Goal: Task Accomplishment & Management: Manage account settings

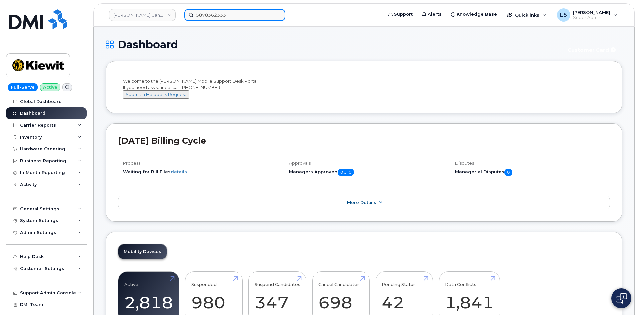
click at [179, 20] on div "5878362333" at bounding box center [281, 15] width 205 height 12
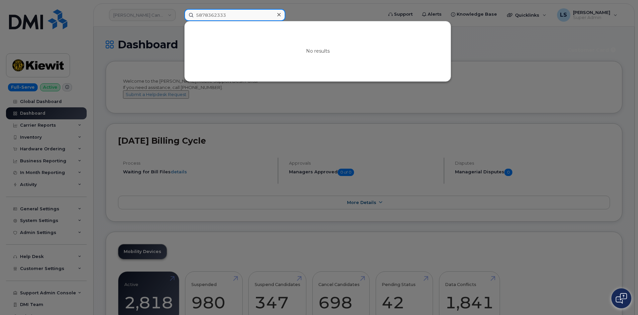
paste input "3612389596"
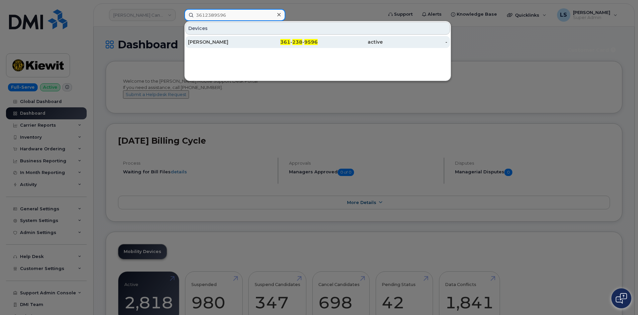
type input "3612389596"
click at [259, 43] on div "361 - 238 - 9596" at bounding box center [285, 42] width 65 height 7
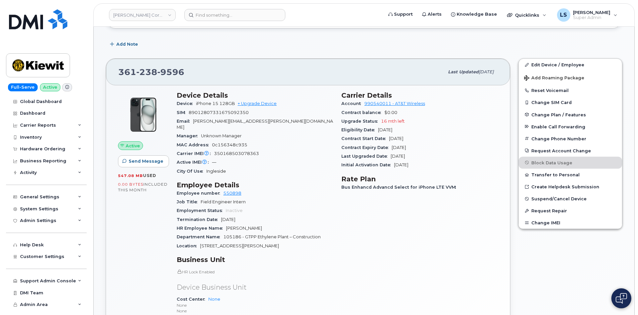
scroll to position [100, 0]
click at [204, 111] on span "89012807331675092350" at bounding box center [219, 111] width 60 height 5
click at [205, 111] on span "89012807331675092350" at bounding box center [219, 111] width 60 height 5
click at [246, 120] on span "CARLOS.RODRIGUEZ15@KIEWIT.COM" at bounding box center [255, 123] width 156 height 11
click at [204, 102] on span "iPhone 15 128GB" at bounding box center [215, 102] width 39 height 5
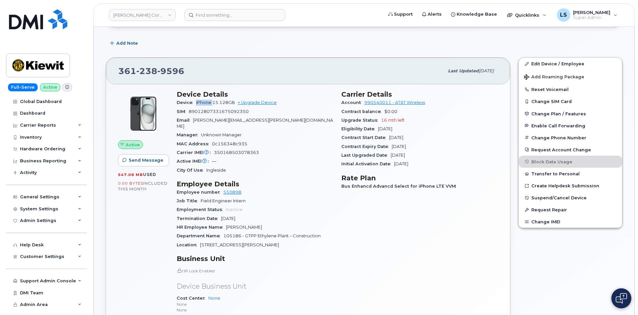
drag, startPoint x: 204, startPoint y: 102, endPoint x: 215, endPoint y: 109, distance: 13.2
click at [205, 103] on span "iPhone 15 128GB" at bounding box center [215, 102] width 39 height 5
click at [217, 108] on div "SIM 89012807331675092350" at bounding box center [255, 111] width 157 height 9
click at [218, 121] on span "CARLOS.RODRIGUEZ15@KIEWIT.COM" at bounding box center [255, 123] width 156 height 11
drag, startPoint x: 218, startPoint y: 121, endPoint x: 238, endPoint y: 126, distance: 20.0
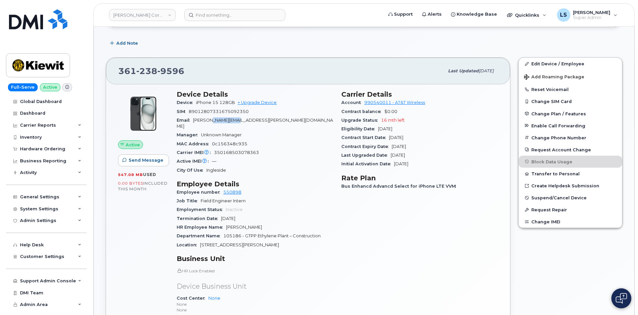
click at [219, 121] on span "CARLOS.RODRIGUEZ15@KIEWIT.COM" at bounding box center [255, 123] width 156 height 11
click at [249, 121] on span "CARLOS.RODRIGUEZ15@KIEWIT.COM" at bounding box center [255, 123] width 156 height 11
click at [207, 100] on span "iPhone 15 128GB" at bounding box center [215, 102] width 39 height 5
drag, startPoint x: 207, startPoint y: 100, endPoint x: 208, endPoint y: 103, distance: 3.4
click at [207, 102] on span "iPhone 15 128GB" at bounding box center [215, 102] width 39 height 5
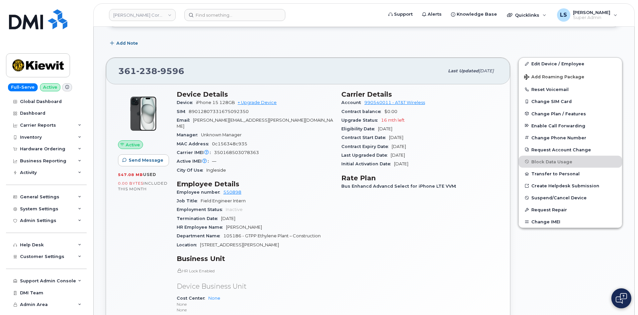
click at [217, 101] on span "iPhone 15 128GB" at bounding box center [215, 102] width 39 height 5
click at [157, 72] on span "238" at bounding box center [170, 71] width 27 height 10
click at [190, 68] on div "361 238 9596" at bounding box center [281, 71] width 326 height 14
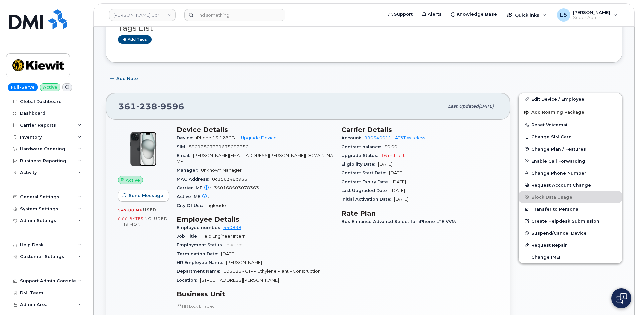
scroll to position [0, 0]
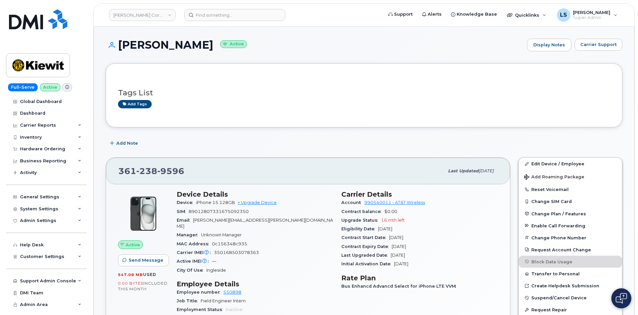
click at [172, 46] on h1 "CARLOS RODRIGUEZ Active" at bounding box center [315, 45] width 418 height 12
click at [166, 44] on h1 "CARLOS RODRIGUEZ Active" at bounding box center [315, 45] width 418 height 12
click at [164, 44] on h1 "CARLOS RODRIGUEZ Active" at bounding box center [315, 45] width 418 height 12
click at [164, 45] on h1 "CARLOS RODRIGUEZ Active" at bounding box center [315, 45] width 418 height 12
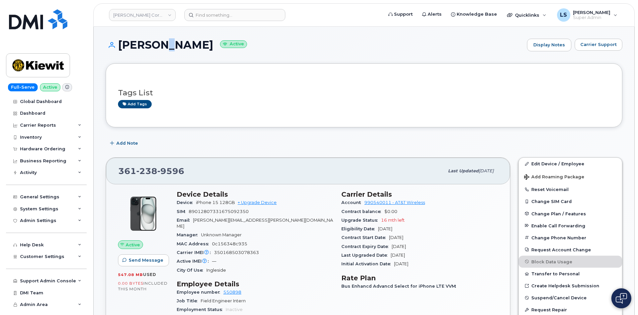
click at [164, 45] on h1 "CARLOS RODRIGUEZ Active" at bounding box center [315, 45] width 418 height 12
click at [176, 57] on div "CARLOS RODRIGUEZ Active Display Notes Carrier Support" at bounding box center [364, 51] width 516 height 25
click at [162, 45] on h1 "CARLOS RODRIGUEZ Active" at bounding box center [315, 45] width 418 height 12
click at [169, 52] on div "CARLOS RODRIGUEZ Active Display Notes Carrier Support" at bounding box center [364, 51] width 516 height 25
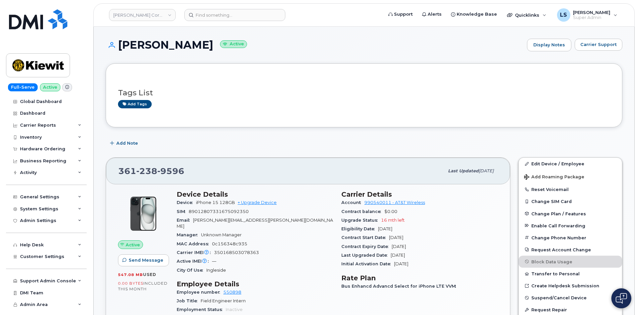
click at [172, 52] on div "CARLOS RODRIGUEZ Active Display Notes Carrier Support" at bounding box center [364, 51] width 516 height 25
click at [165, 43] on h1 "CARLOS RODRIGUEZ Active" at bounding box center [315, 45] width 418 height 12
drag, startPoint x: 165, startPoint y: 43, endPoint x: 171, endPoint y: 51, distance: 10.1
click at [166, 45] on h1 "CARLOS RODRIGUEZ Active" at bounding box center [315, 45] width 418 height 12
click at [174, 56] on div "CARLOS RODRIGUEZ Active Display Notes Carrier Support" at bounding box center [364, 51] width 516 height 25
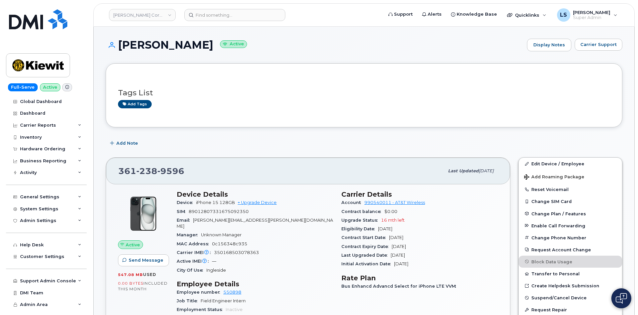
click at [166, 45] on h1 "CARLOS RODRIGUEZ Active" at bounding box center [315, 45] width 418 height 12
click at [174, 55] on div "CARLOS RODRIGUEZ Active Display Notes Carrier Support" at bounding box center [364, 51] width 516 height 25
click at [157, 57] on div "CARLOS RODRIGUEZ Active Display Notes Carrier Support" at bounding box center [364, 51] width 516 height 25
click at [166, 44] on h1 "CARLOS RODRIGUEZ Active" at bounding box center [315, 45] width 418 height 12
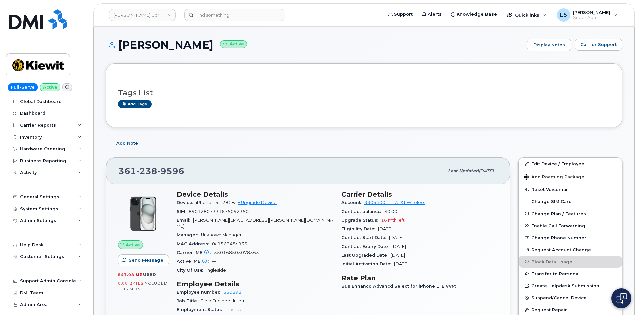
click at [166, 44] on h1 "CARLOS RODRIGUEZ Active" at bounding box center [315, 45] width 418 height 12
click at [169, 53] on div "CARLOS RODRIGUEZ Active Display Notes Carrier Support" at bounding box center [364, 51] width 516 height 25
click at [164, 44] on h1 "CARLOS RODRIGUEZ Active" at bounding box center [315, 45] width 418 height 12
drag, startPoint x: 164, startPoint y: 44, endPoint x: 167, endPoint y: 50, distance: 6.6
click at [164, 44] on h1 "CARLOS RODRIGUEZ Active" at bounding box center [315, 45] width 418 height 12
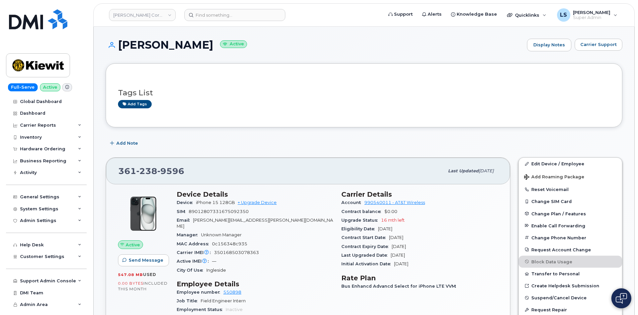
click at [176, 57] on div "CARLOS RODRIGUEZ Active Display Notes Carrier Support" at bounding box center [364, 51] width 516 height 25
click at [165, 46] on h1 "CARLOS RODRIGUEZ Active" at bounding box center [315, 45] width 418 height 12
click at [175, 64] on div "Tags List Add tags" at bounding box center [364, 95] width 516 height 64
click at [261, 222] on div "Email CARLOS.RODRIGUEZ15@KIEWIT.COM" at bounding box center [255, 223] width 157 height 15
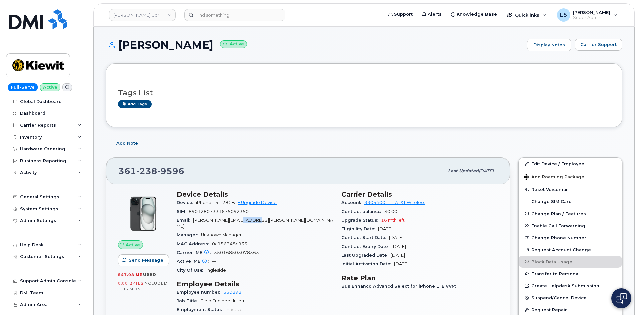
click at [261, 222] on span "CARLOS.RODRIGUEZ15@KIEWIT.COM" at bounding box center [255, 223] width 156 height 11
click at [242, 222] on span "CARLOS.RODRIGUEZ15@KIEWIT.COM" at bounding box center [255, 223] width 156 height 11
click at [246, 220] on span "[PERSON_NAME][EMAIL_ADDRESS][PERSON_NAME][DOMAIN_NAME]" at bounding box center [255, 223] width 156 height 11
click at [237, 218] on span "[PERSON_NAME][EMAIL_ADDRESS][PERSON_NAME][DOMAIN_NAME]" at bounding box center [255, 223] width 156 height 11
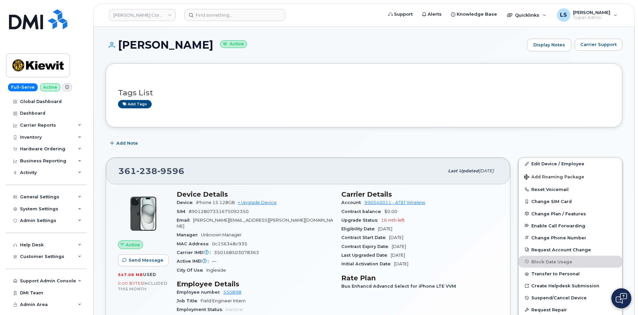
click at [131, 42] on h1 "[PERSON_NAME] Active" at bounding box center [315, 45] width 418 height 12
click at [300, 83] on div "Tags List Add tags" at bounding box center [364, 95] width 492 height 39
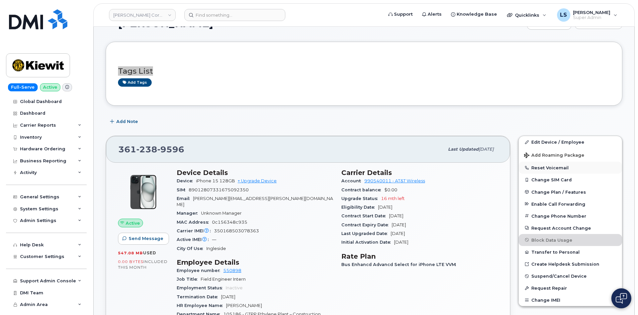
scroll to position [33, 0]
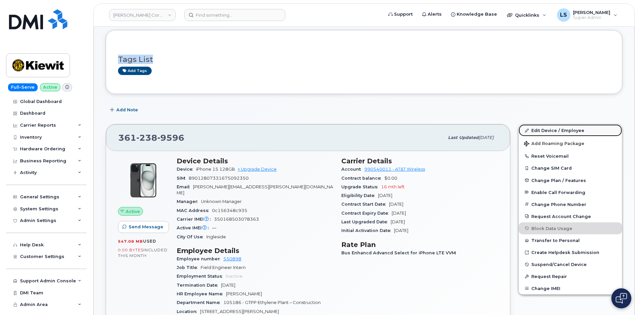
click at [572, 131] on link "Edit Device / Employee" at bounding box center [569, 130] width 103 height 12
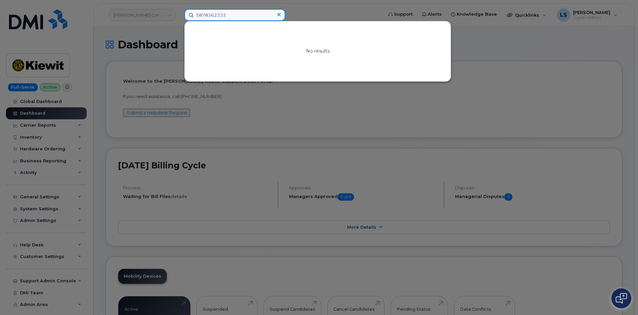
drag, startPoint x: 243, startPoint y: 18, endPoint x: 139, endPoint y: 21, distance: 104.0
click at [179, 15] on div "5878362333 No results" at bounding box center [281, 15] width 205 height 12
paste input "Jordan Jackson"
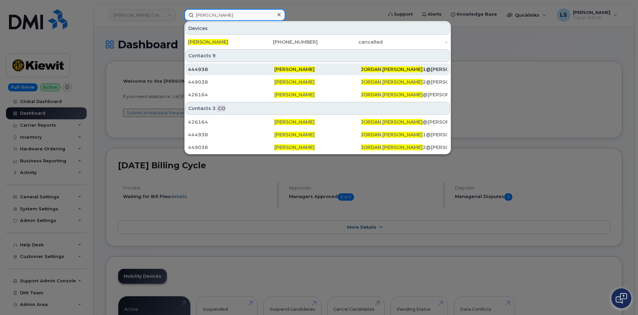
type input "Jordan Jackson"
click at [255, 72] on div "444938" at bounding box center [231, 69] width 86 height 7
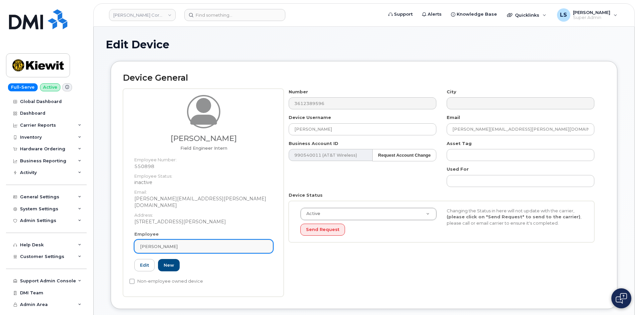
click at [184, 240] on link "Carlos Rodriguez" at bounding box center [203, 246] width 139 height 13
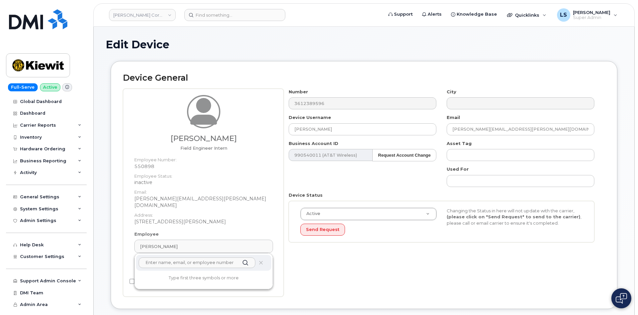
paste input "Jordan Jackson"
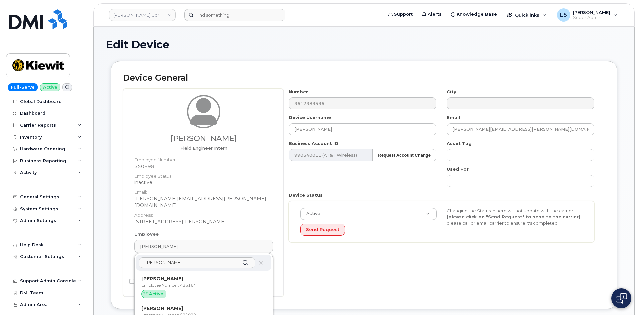
type input "Jordan Jackson"
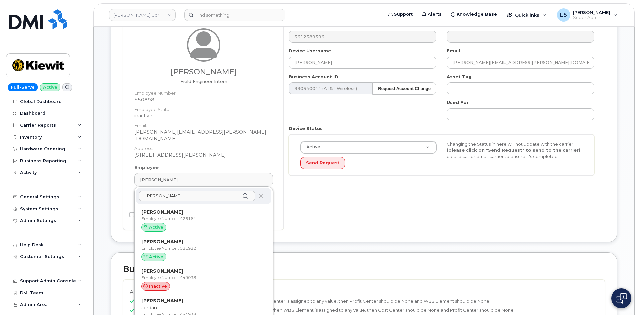
scroll to position [100, 0]
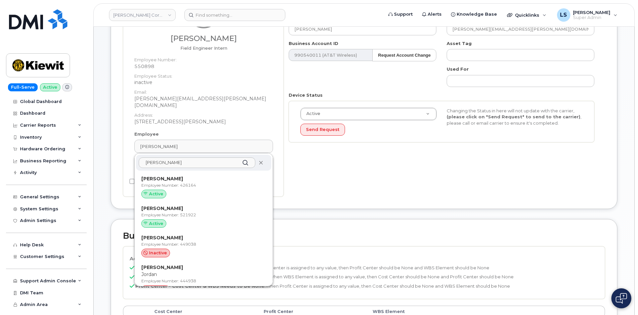
click at [259, 161] on icon at bounding box center [261, 163] width 4 height 4
drag, startPoint x: 189, startPoint y: 157, endPoint x: 106, endPoint y: 160, distance: 82.7
click at [106, 158] on div "Device General Carlos Rodriguez Field Engineer Intern Employee Number: 550898 E…" at bounding box center [364, 90] width 516 height 258
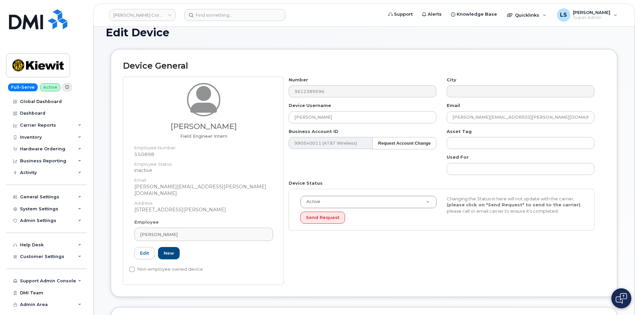
scroll to position [0, 0]
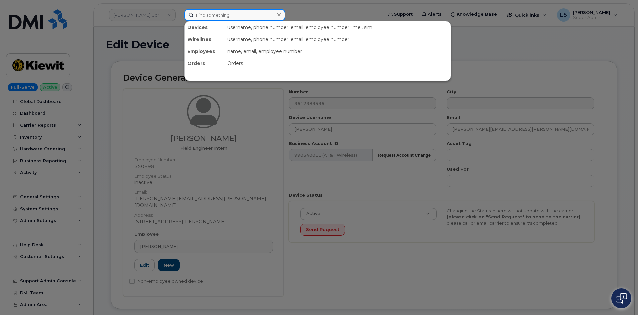
drag, startPoint x: 240, startPoint y: 16, endPoint x: 236, endPoint y: 22, distance: 7.0
click at [240, 16] on input at bounding box center [234, 15] width 101 height 12
paste input "3612389596"
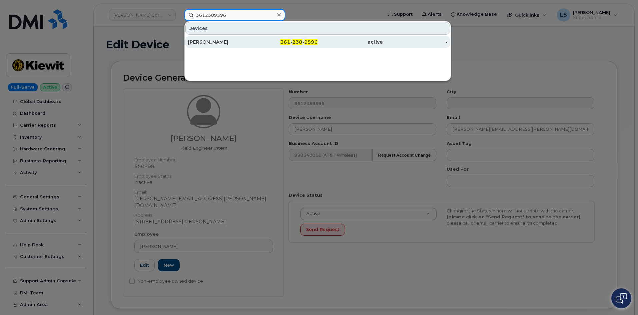
type input "3612389596"
click at [244, 41] on div "CARLOS RODRIGUEZ" at bounding box center [220, 42] width 65 height 7
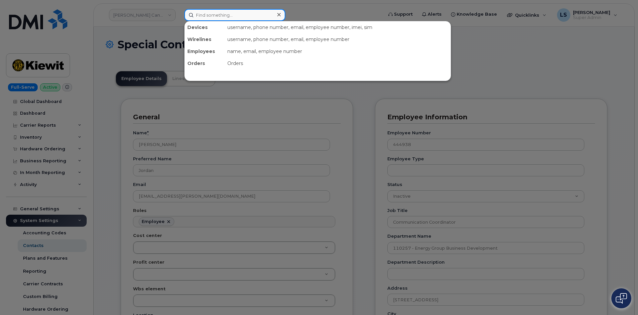
click at [218, 11] on input at bounding box center [234, 15] width 101 height 12
paste input "[PERSON_NAME]"
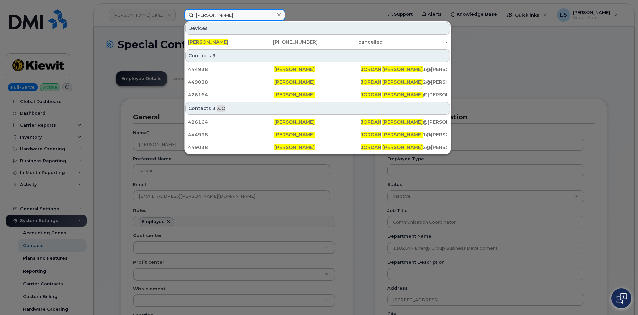
type input "[PERSON_NAME]"
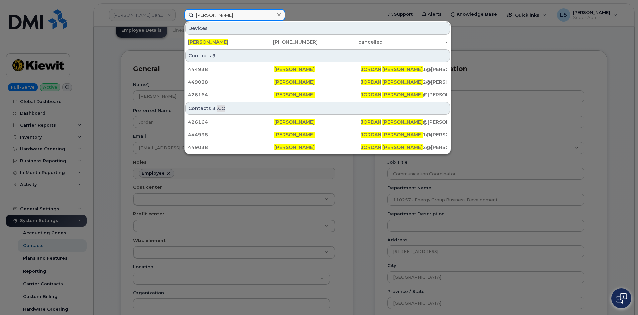
scroll to position [100, 0]
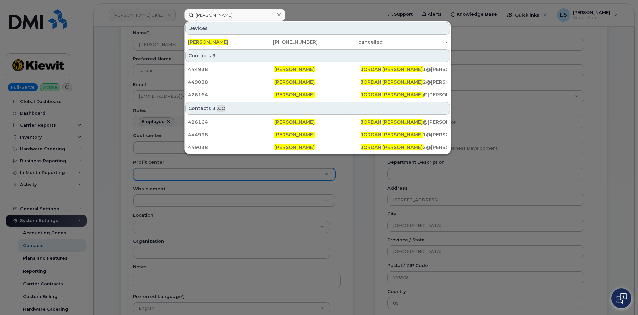
drag, startPoint x: 145, startPoint y: 167, endPoint x: 144, endPoint y: 178, distance: 11.1
click at [145, 167] on div at bounding box center [319, 157] width 638 height 315
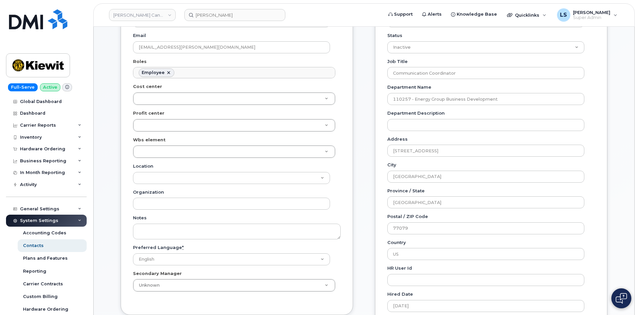
scroll to position [133, 0]
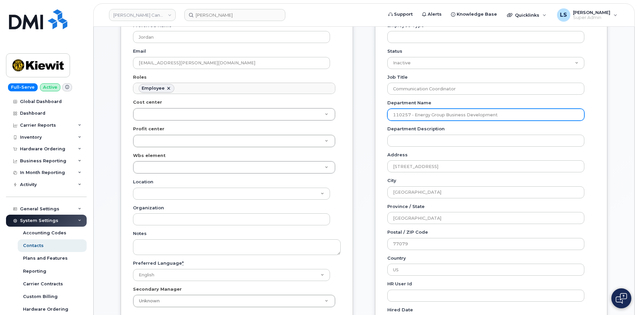
drag, startPoint x: 409, startPoint y: 113, endPoint x: 341, endPoint y: 119, distance: 68.5
click at [343, 114] on div "General Name * Jordan Jackson Preferred Name Jordan Email JORDAN.JACKSON1@KIEWI…" at bounding box center [364, 207] width 496 height 485
click at [361, 196] on div "General Name * Jordan Jackson Preferred Name Jordan Email JORDAN.JACKSON1@KIEWI…" at bounding box center [364, 207] width 496 height 485
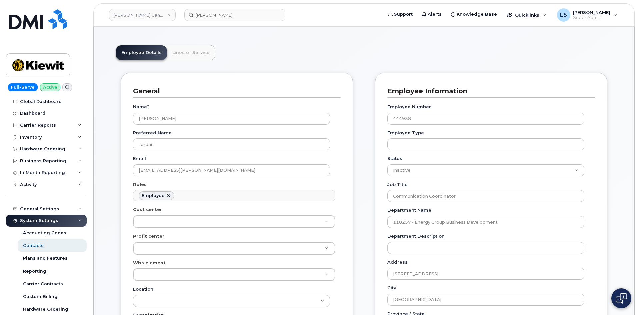
scroll to position [0, 0]
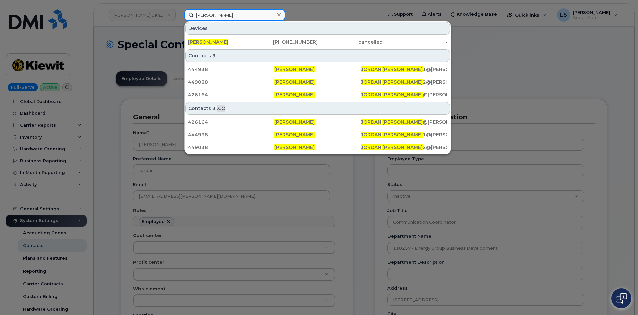
click at [199, 13] on input "[PERSON_NAME]" at bounding box center [234, 15] width 101 height 12
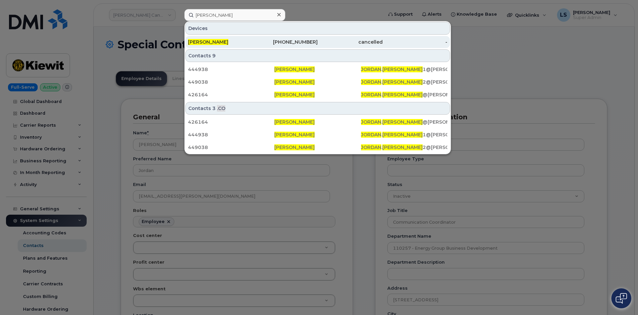
click at [245, 43] on div "[PERSON_NAME]" at bounding box center [220, 42] width 65 height 7
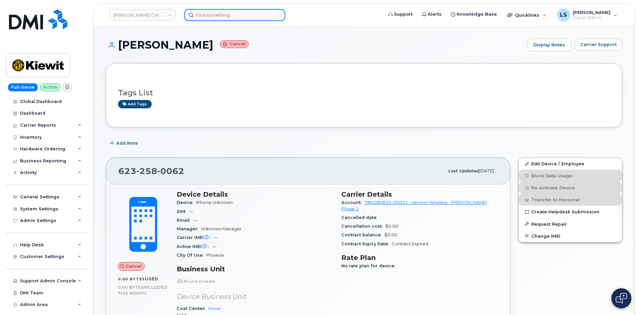
click at [215, 18] on input at bounding box center [234, 15] width 101 height 12
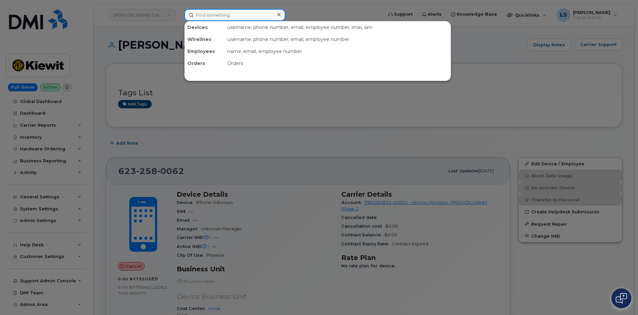
paste input "105186.2491"
type input "105186.2491"
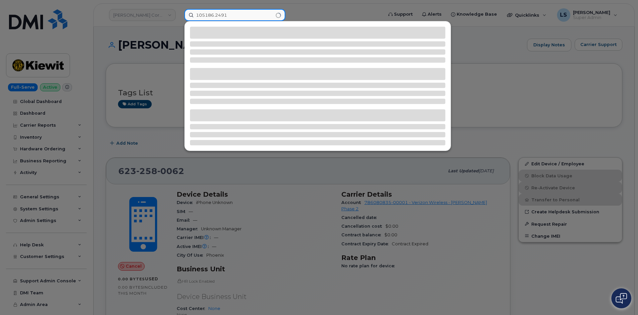
drag, startPoint x: 253, startPoint y: 10, endPoint x: 50, endPoint y: 43, distance: 205.7
click at [179, 21] on div "105186.2491" at bounding box center [281, 15] width 205 height 12
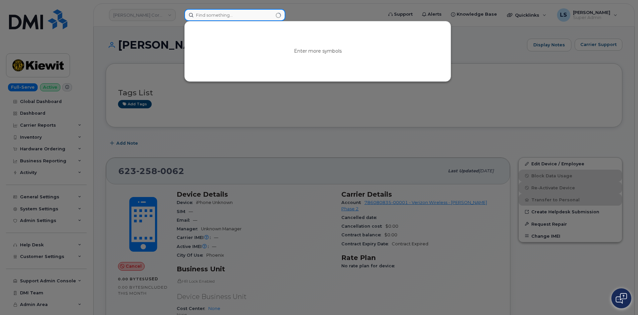
paste input "[PERSON_NAME]"
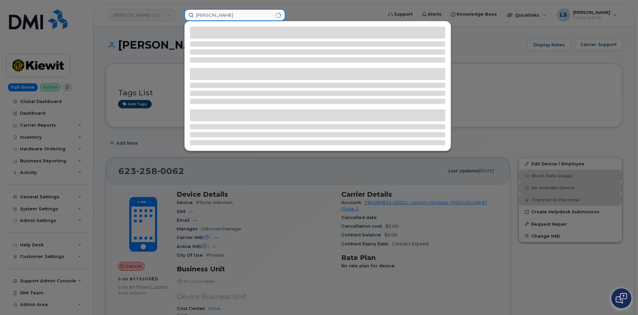
type input "Jordan Jackson"
click at [172, 125] on div at bounding box center [319, 157] width 638 height 315
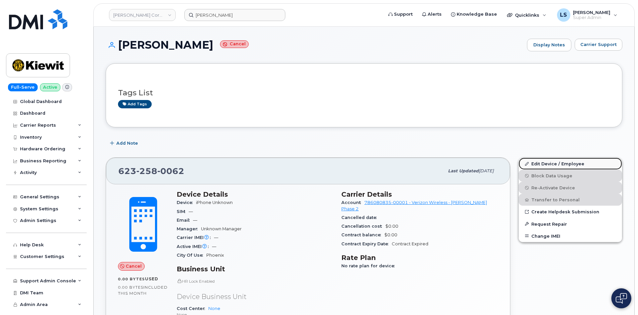
drag, startPoint x: 558, startPoint y: 163, endPoint x: 553, endPoint y: 165, distance: 5.4
click at [558, 163] on link "Edit Device / Employee" at bounding box center [569, 164] width 103 height 12
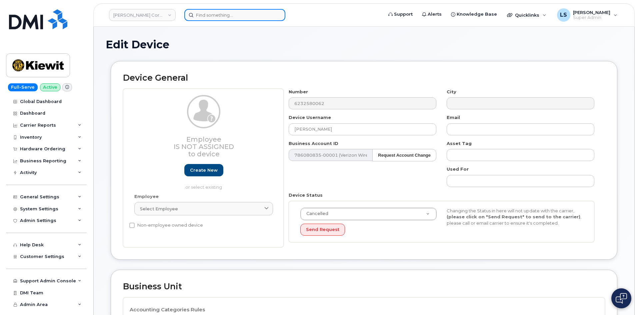
click at [206, 19] on input at bounding box center [234, 15] width 101 height 12
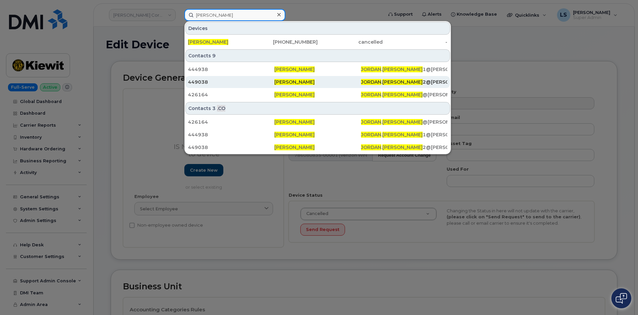
type input "[PERSON_NAME]"
click at [343, 81] on div "[PERSON_NAME]" at bounding box center [317, 82] width 86 height 7
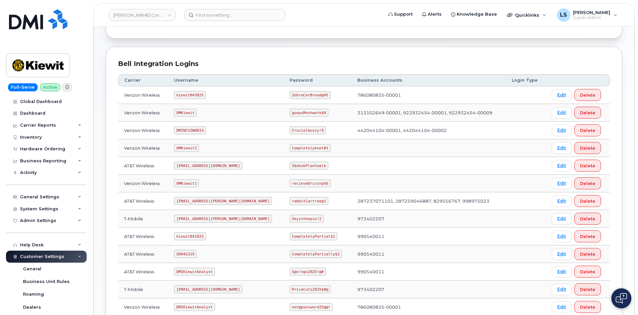
scroll to position [67, 0]
click at [290, 93] on code "ZebraCarBread@45" at bounding box center [310, 94] width 41 height 8
click at [290, 95] on code "ZebraCarBread@45" at bounding box center [310, 94] width 41 height 8
click at [290, 96] on code "ZebraCarBread@45" at bounding box center [310, 94] width 41 height 8
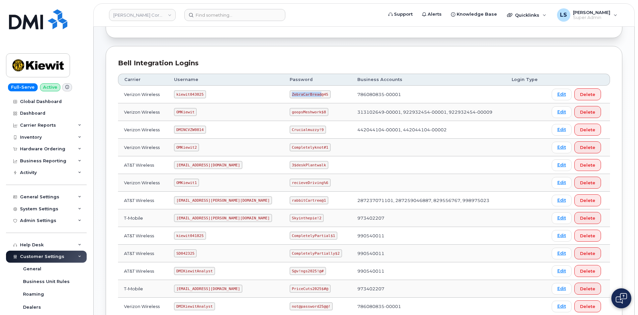
click at [290, 94] on code "ZebraCarBread@45" at bounding box center [310, 94] width 41 height 8
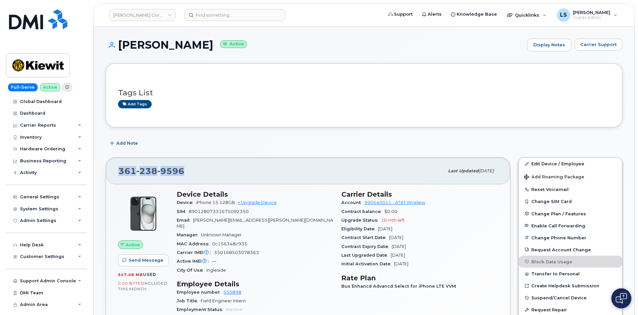
drag, startPoint x: 179, startPoint y: 172, endPoint x: 109, endPoint y: 175, distance: 70.7
click at [109, 175] on div "[PHONE_NUMBER] Last updated [DATE]" at bounding box center [308, 171] width 404 height 27
copy span "[PHONE_NUMBER]"
click at [213, 17] on input at bounding box center [234, 15] width 101 height 12
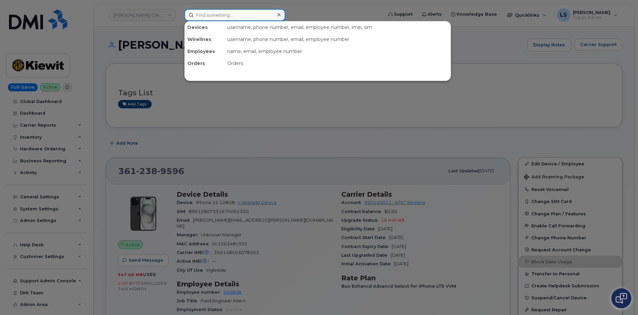
paste input "3612389596"
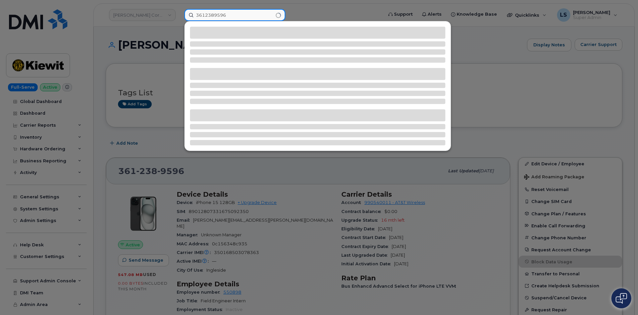
type input "3612389596"
click at [111, 50] on div at bounding box center [319, 157] width 638 height 315
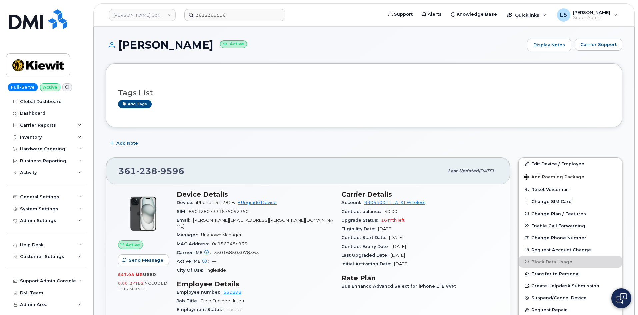
click at [206, 44] on h1 "[PERSON_NAME] Active" at bounding box center [315, 45] width 418 height 12
drag, startPoint x: 206, startPoint y: 44, endPoint x: 185, endPoint y: 51, distance: 21.9
click at [205, 45] on h1 "[PERSON_NAME] Active" at bounding box center [315, 45] width 418 height 12
drag, startPoint x: 146, startPoint y: 47, endPoint x: 136, endPoint y: 47, distance: 10.0
click at [145, 48] on h1 "CARLOS RODRIGUEZ Active" at bounding box center [315, 45] width 418 height 12
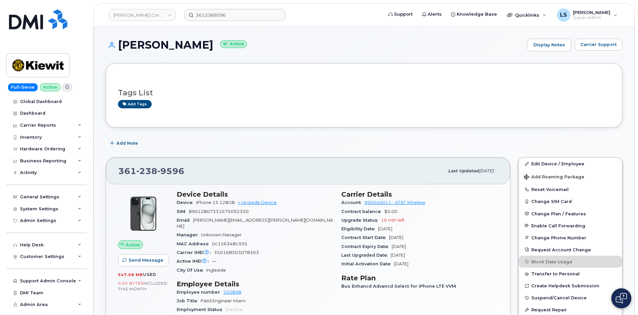
drag, startPoint x: 119, startPoint y: 43, endPoint x: 243, endPoint y: 49, distance: 124.1
click at [237, 43] on h1 "CARLOS RODRIGUEZ Active" at bounding box center [315, 45] width 418 height 12
click at [214, 80] on div "Tags List Add tags" at bounding box center [364, 95] width 492 height 39
click at [211, 44] on h1 "CARLOS RODRIGUEZ Active" at bounding box center [315, 45] width 418 height 12
click at [211, 45] on h1 "CARLOS RODRIGUEZ Active" at bounding box center [315, 45] width 418 height 12
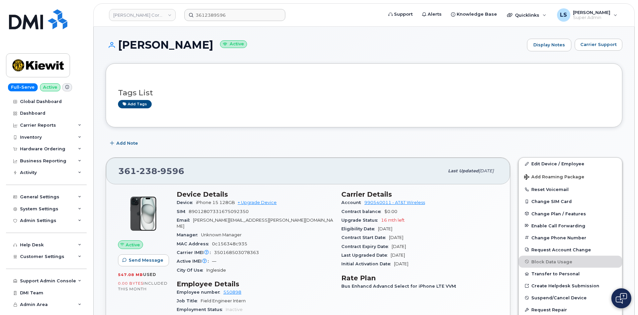
click at [260, 86] on div "Tags List Add tags" at bounding box center [364, 96] width 492 height 26
drag, startPoint x: 430, startPoint y: 203, endPoint x: 364, endPoint y: 204, distance: 65.6
click at [364, 204] on div "Account 990540011 - AT&T Wireless" at bounding box center [419, 202] width 157 height 9
click at [410, 108] on div "Add tags" at bounding box center [361, 104] width 486 height 8
click at [369, 73] on div "Tags List Add tags" at bounding box center [364, 95] width 516 height 64
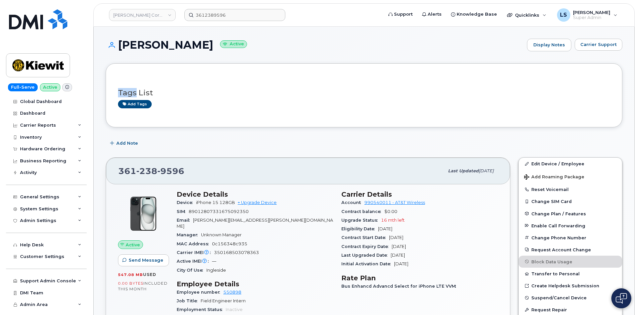
drag, startPoint x: 369, startPoint y: 74, endPoint x: 317, endPoint y: 69, distance: 52.5
click at [368, 74] on div "Tags List Add tags" at bounding box center [364, 95] width 516 height 64
click at [211, 49] on h1 "CARLOS RODRIGUEZ Active" at bounding box center [315, 45] width 418 height 12
drag, startPoint x: 211, startPoint y: 49, endPoint x: 175, endPoint y: 44, distance: 36.4
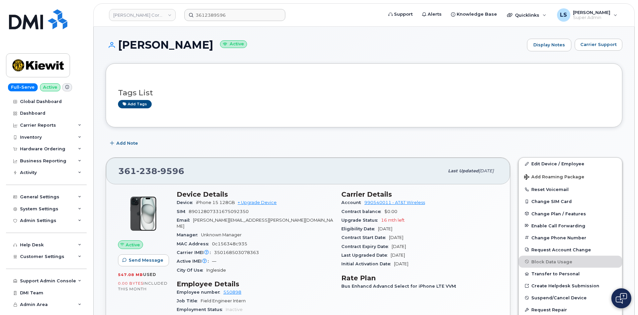
click at [211, 50] on h1 "CARLOS RODRIGUEZ Active" at bounding box center [315, 45] width 418 height 12
click at [138, 43] on h1 "CARLOS RODRIGUEZ Active" at bounding box center [315, 45] width 418 height 12
drag, startPoint x: 138, startPoint y: 43, endPoint x: 141, endPoint y: 44, distance: 3.7
click at [138, 43] on h1 "CARLOS RODRIGUEZ Active" at bounding box center [315, 45] width 418 height 12
click at [206, 48] on h1 "CARLOS RODRIGUEZ Active" at bounding box center [315, 45] width 418 height 12
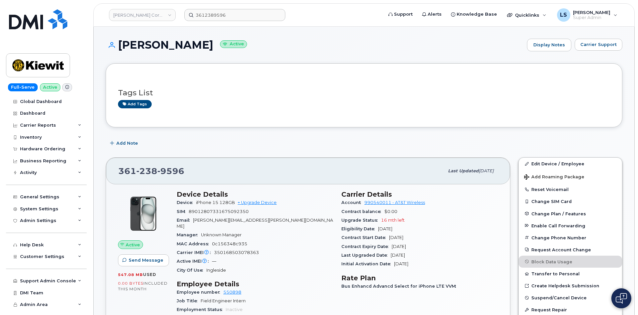
click at [317, 86] on div "Tags List Add tags" at bounding box center [364, 96] width 492 height 26
click at [557, 165] on link "Edit Device / Employee" at bounding box center [569, 164] width 103 height 12
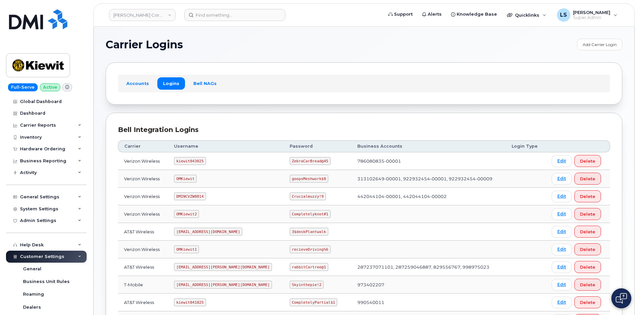
click at [290, 160] on code "ZebraCarBread@45" at bounding box center [310, 161] width 41 height 8
click at [290, 159] on code "ZebraCarBread@45" at bounding box center [310, 161] width 41 height 8
click at [290, 158] on code "ZebraCarBread@45" at bounding box center [310, 161] width 41 height 8
click at [240, 144] on th "Username" at bounding box center [226, 146] width 116 height 12
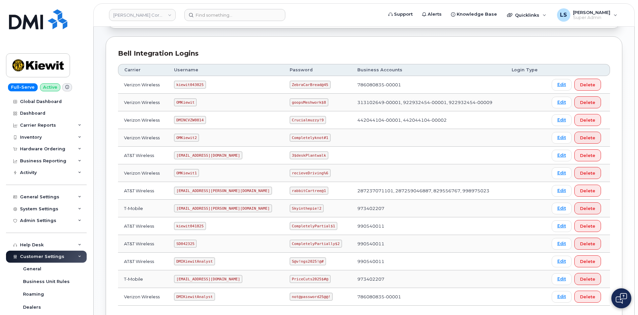
scroll to position [124, 0]
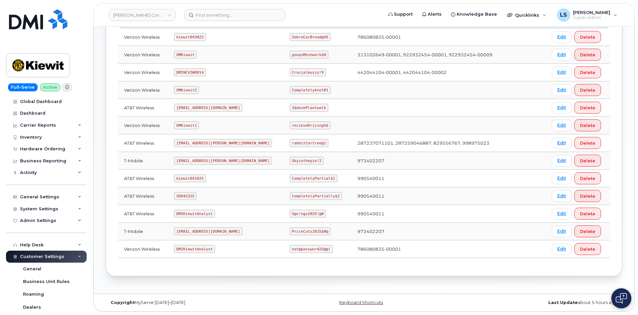
click at [294, 193] on code "CompletelyPartially$2" at bounding box center [316, 196] width 52 height 8
click at [295, 195] on code "CompletelyPartially$2" at bounding box center [316, 196] width 52 height 8
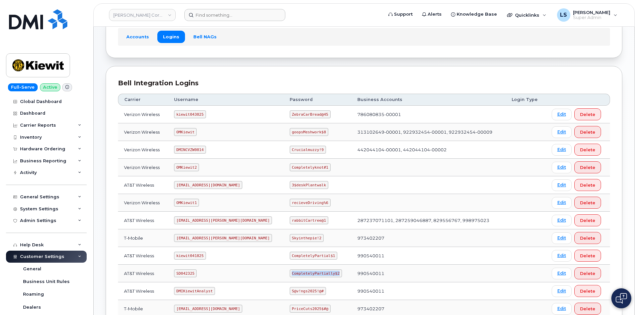
scroll to position [0, 0]
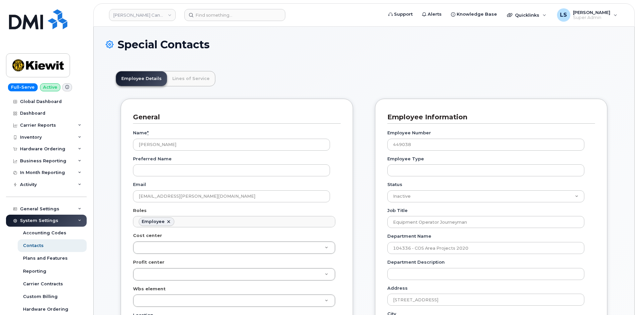
scroll to position [20, 0]
click at [232, 15] on input at bounding box center [234, 15] width 101 height 12
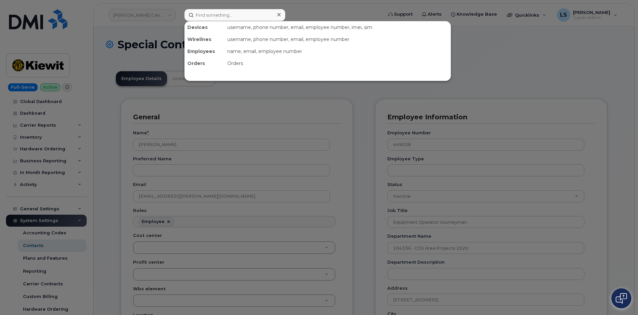
click at [356, 8] on div at bounding box center [319, 157] width 638 height 315
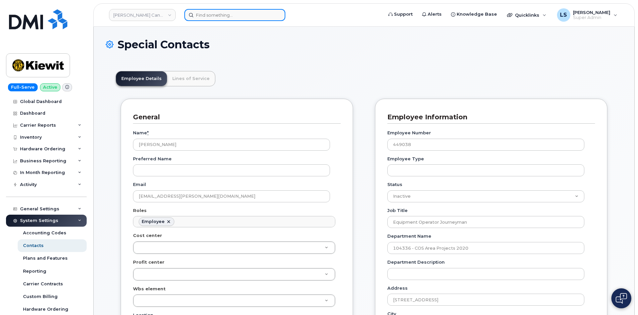
click at [223, 12] on input at bounding box center [234, 15] width 101 height 12
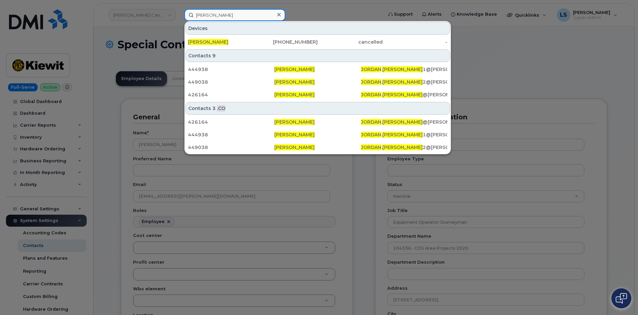
type input "[PERSON_NAME]"
click at [144, 38] on div at bounding box center [319, 157] width 638 height 315
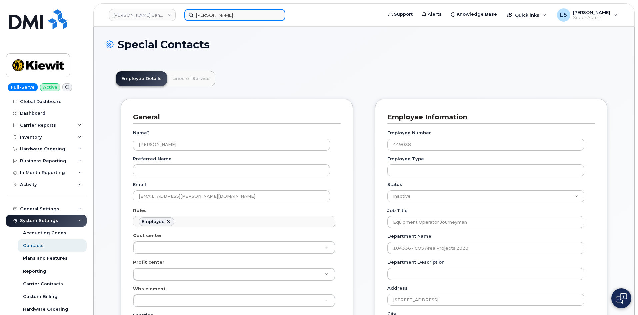
click at [240, 13] on input "[PERSON_NAME]" at bounding box center [234, 15] width 101 height 12
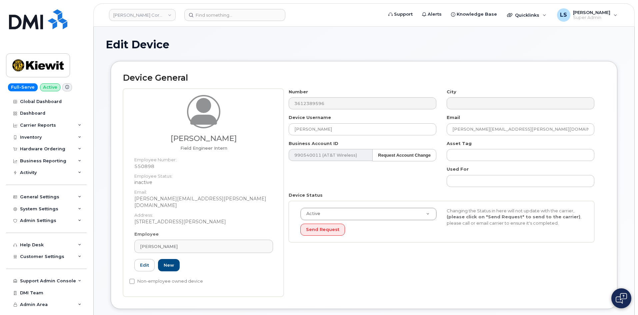
drag, startPoint x: 182, startPoint y: 237, endPoint x: 104, endPoint y: 238, distance: 78.6
click at [184, 243] on div "Carlos Rodriguez" at bounding box center [203, 246] width 127 height 6
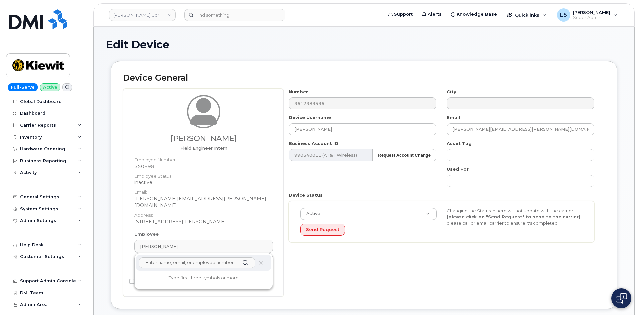
click at [198, 257] on input "text" at bounding box center [197, 262] width 117 height 11
paste input "Jordan Jackson"
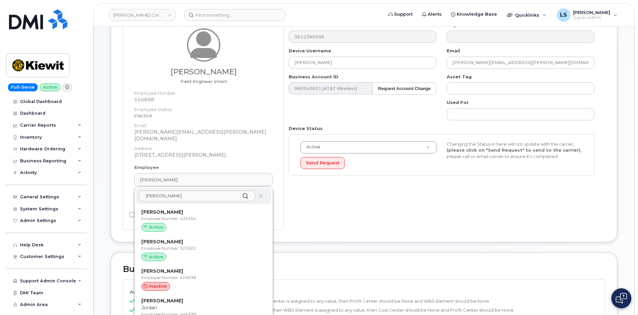
type input "Jordan Jackson"
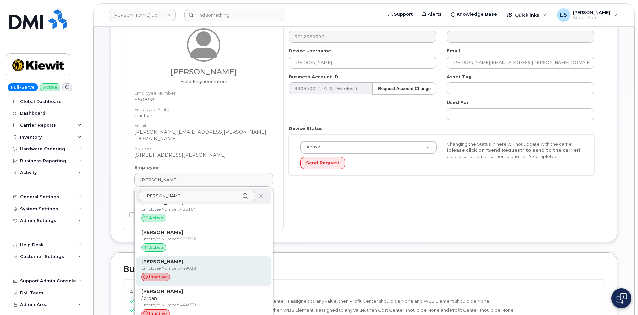
scroll to position [14, 0]
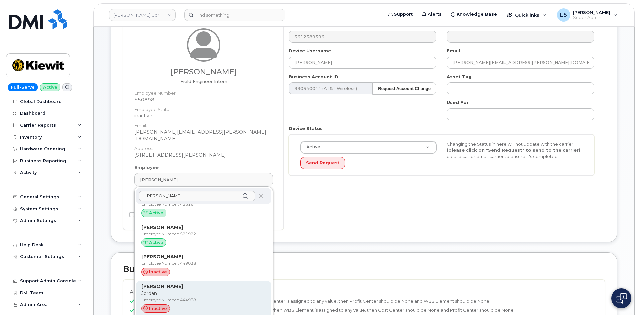
click at [190, 297] on p "Employee Number: 444938" at bounding box center [203, 300] width 125 height 6
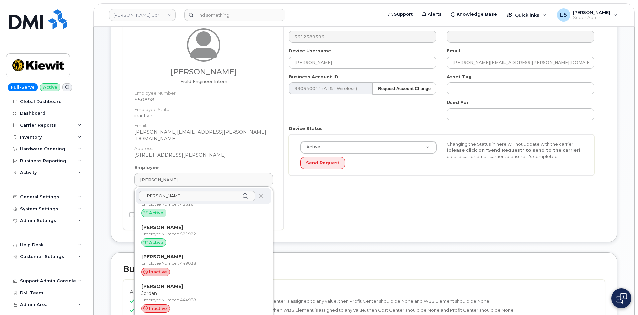
type input "444938"
type input "Jordan Jackson"
type input "jordan.jackson1@kiewit.com"
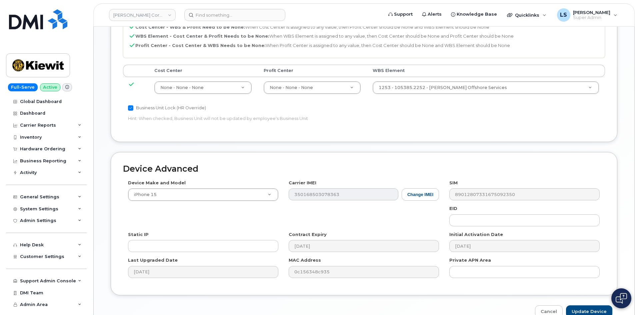
scroll to position [356, 0]
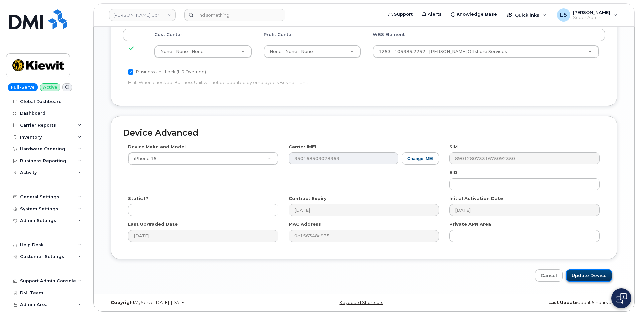
click at [598, 273] on input "Update Device" at bounding box center [589, 275] width 46 height 12
type input "Saving..."
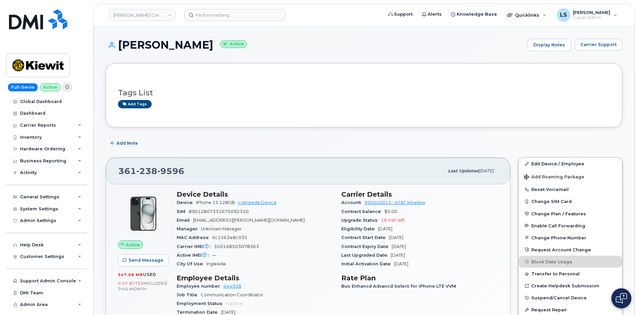
click at [234, 221] on span "[EMAIL_ADDRESS][PERSON_NAME][DOMAIN_NAME]" at bounding box center [249, 220] width 112 height 5
click at [251, 220] on span "[EMAIL_ADDRESS][PERSON_NAME][DOMAIN_NAME]" at bounding box center [249, 220] width 112 height 5
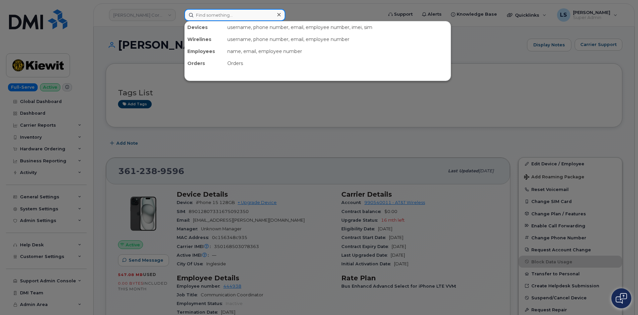
click at [197, 17] on input at bounding box center [234, 15] width 101 height 12
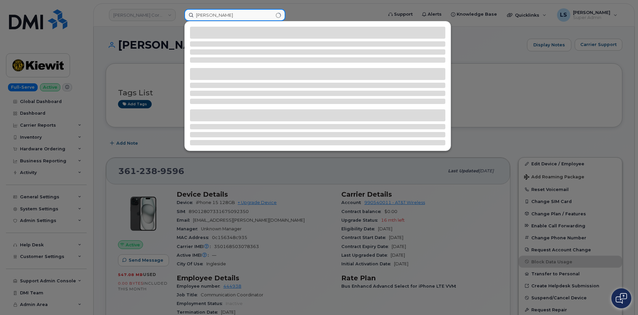
type input "jordan jac"
click at [161, 76] on div at bounding box center [319, 157] width 638 height 315
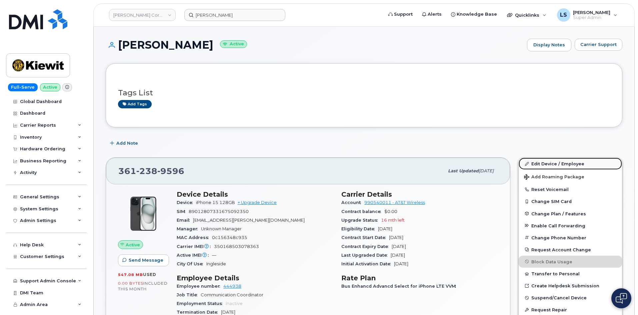
click at [548, 165] on link "Edit Device / Employee" at bounding box center [569, 164] width 103 height 12
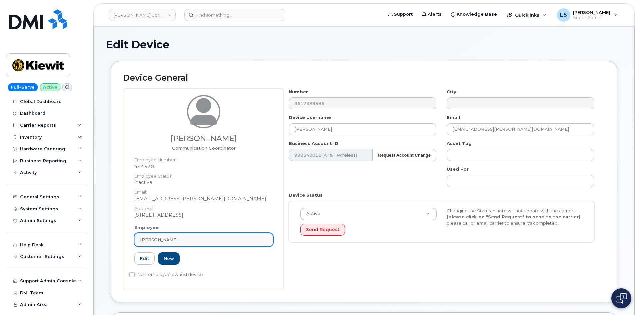
click at [184, 242] on div "[PERSON_NAME]" at bounding box center [203, 240] width 127 height 6
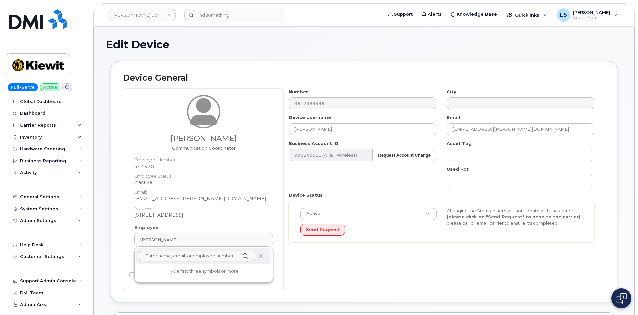
paste input "[PERSON_NAME]"
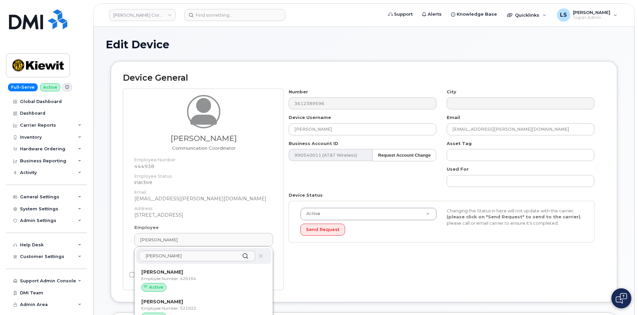
type input "[PERSON_NAME]"
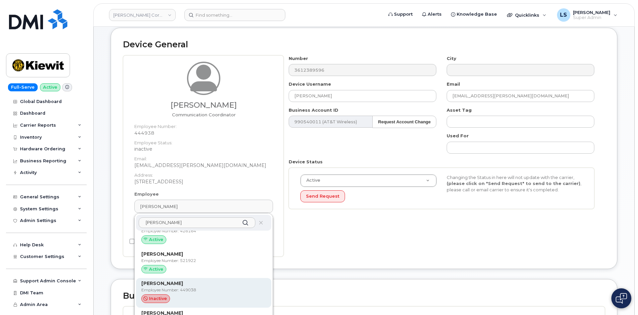
scroll to position [67, 0]
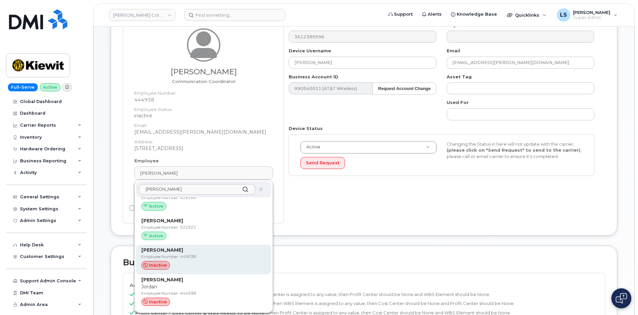
click at [196, 261] on div "Jordan Jackson Employee Number: 449038 inactive" at bounding box center [203, 260] width 125 height 26
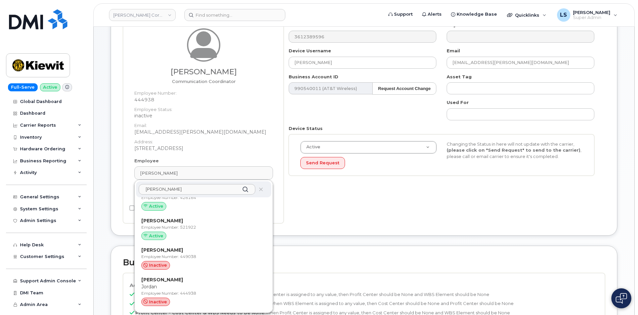
type input "449038"
type input "jordan.jackson2@kiewit.com"
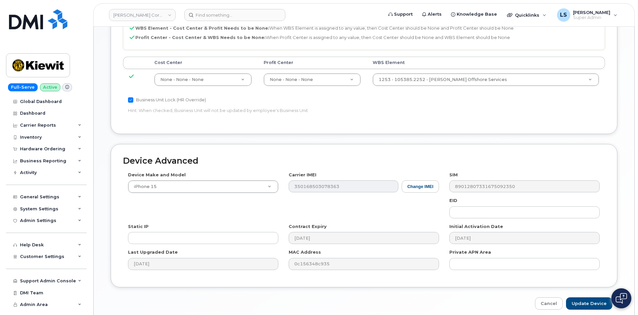
scroll to position [356, 0]
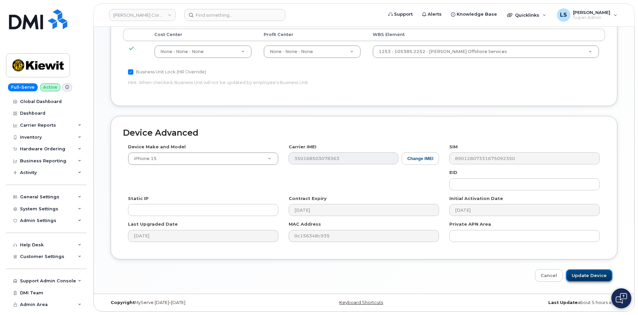
click at [582, 274] on input "Update Device" at bounding box center [589, 275] width 46 height 12
type input "Saving..."
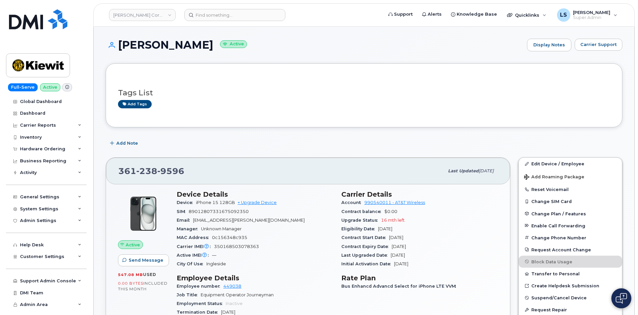
click at [246, 221] on span "[EMAIL_ADDRESS][PERSON_NAME][DOMAIN_NAME]" at bounding box center [249, 220] width 112 height 5
drag, startPoint x: 246, startPoint y: 221, endPoint x: 267, endPoint y: 222, distance: 21.7
click at [248, 220] on span "[EMAIL_ADDRESS][PERSON_NAME][DOMAIN_NAME]" at bounding box center [249, 220] width 112 height 5
click at [259, 229] on div "Manager Unknown Manager" at bounding box center [255, 229] width 157 height 9
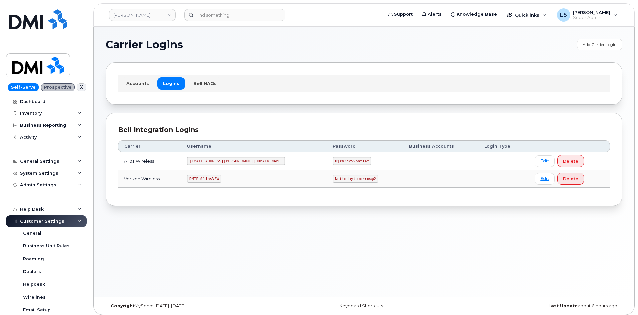
click at [333, 179] on code "Nottodaytomorrow@2" at bounding box center [355, 179] width 45 height 8
copy code "Nottodaytomorrow@2"
